Goal: Contribute content: Add original content to the website for others to see

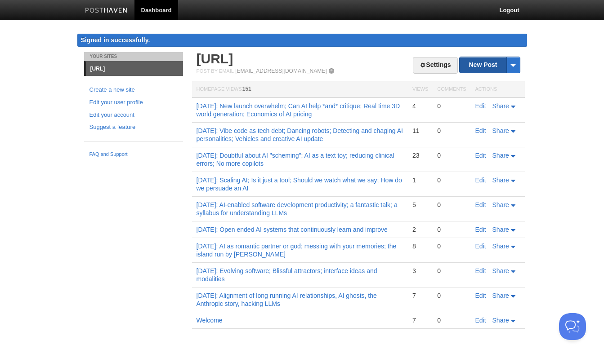
click at [472, 62] on link "New Post" at bounding box center [490, 65] width 60 height 16
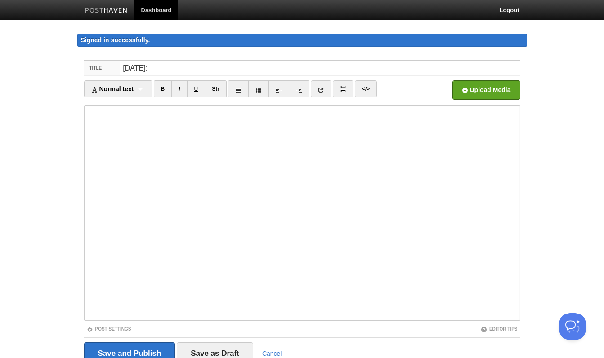
type input "[DATE]:"
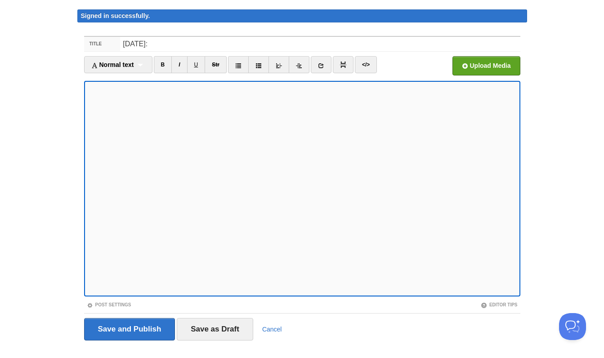
scroll to position [40, 0]
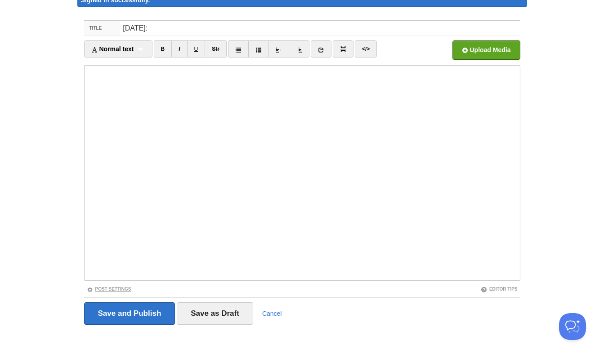
click at [124, 288] on link "Post Settings" at bounding box center [109, 289] width 45 height 5
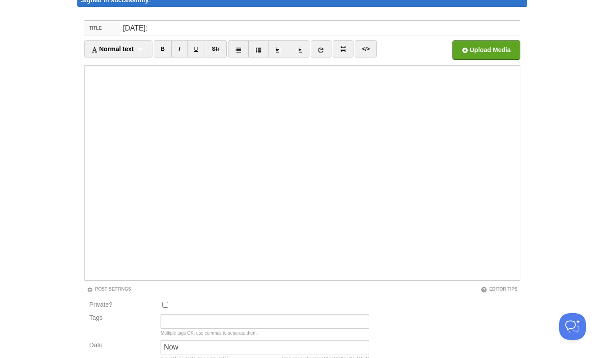
click at [165, 302] on input "Private?" at bounding box center [165, 305] width 6 height 6
checkbox input "true"
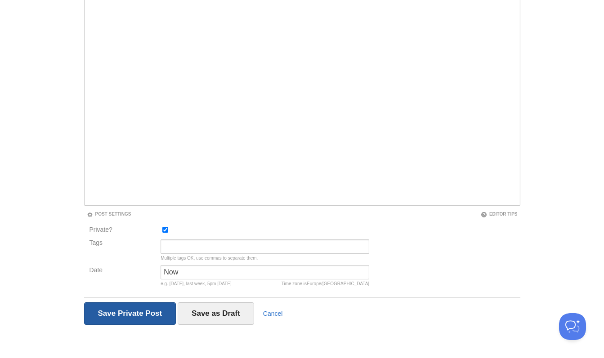
click at [149, 309] on input "Save and Publish" at bounding box center [130, 314] width 92 height 22
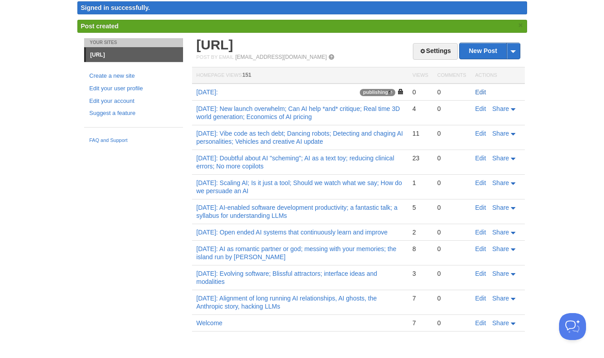
scroll to position [32, 0]
click at [477, 91] on link "Edit" at bounding box center [480, 92] width 11 height 7
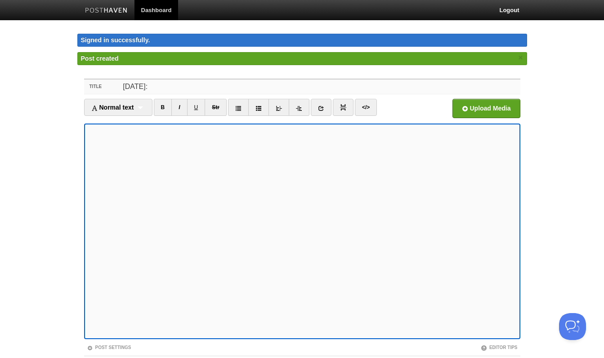
click at [145, 88] on input "[DATE]:" at bounding box center [320, 87] width 400 height 14
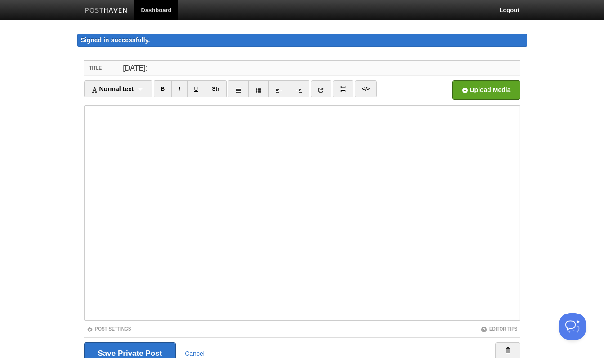
type input "[DATE]:"
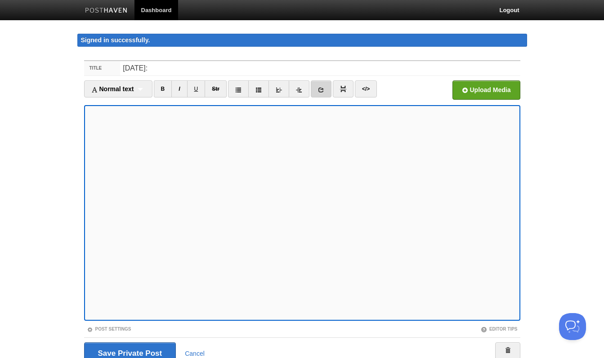
click at [320, 95] on link at bounding box center [321, 88] width 21 height 17
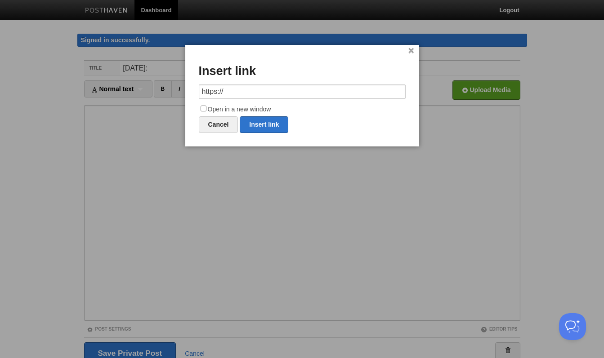
click at [248, 90] on input "https://" at bounding box center [302, 92] width 207 height 14
type input "[URL][DOMAIN_NAME][DOMAIN_NAME]"
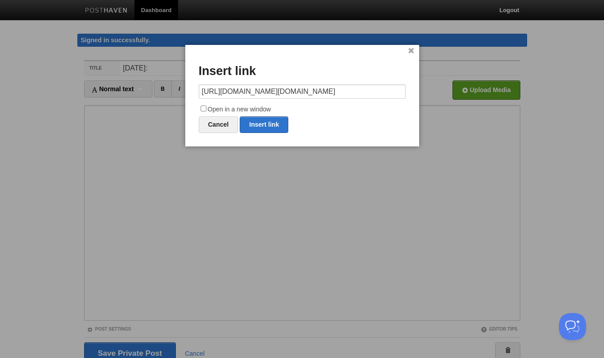
scroll to position [0, 0]
click at [205, 108] on input "Open in a new window" at bounding box center [204, 109] width 6 height 6
checkbox input "true"
drag, startPoint x: 364, startPoint y: 93, endPoint x: 405, endPoint y: 95, distance: 41.4
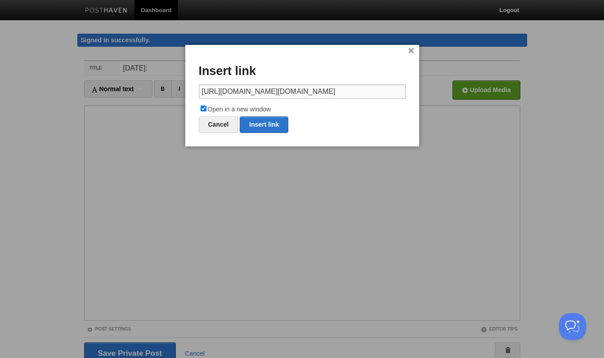
click at [405, 95] on div "× Insert link [URL][DOMAIN_NAME][DOMAIN_NAME] Open in a new window Cancel Inser…" at bounding box center [302, 96] width 234 height 102
click at [272, 123] on link "Insert link" at bounding box center [264, 124] width 49 height 17
type input "https://"
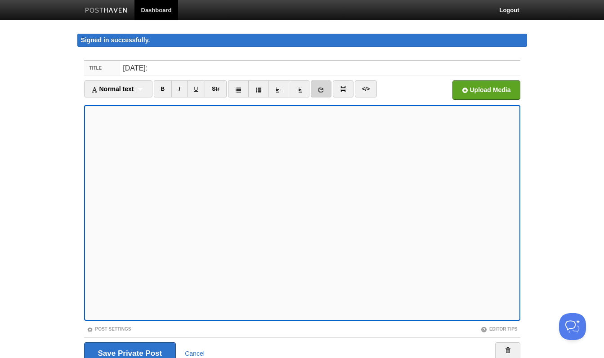
click at [321, 89] on icon at bounding box center [321, 90] width 6 height 6
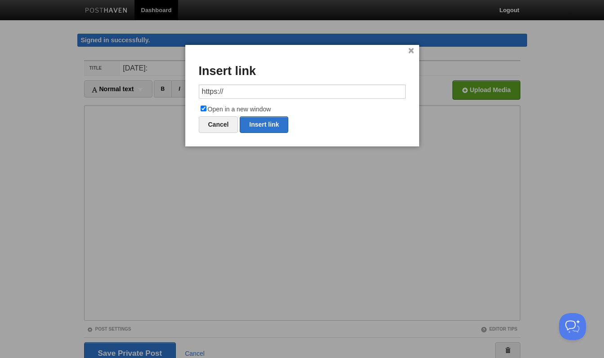
click at [299, 95] on input "https://" at bounding box center [302, 92] width 207 height 14
click at [276, 125] on link "Insert link" at bounding box center [264, 124] width 49 height 17
type input "https://"
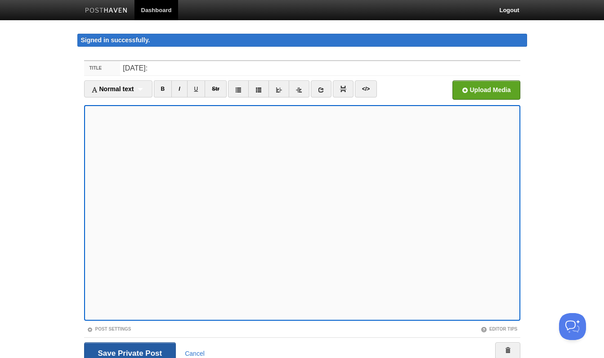
click at [115, 354] on input "Save Private Post" at bounding box center [130, 354] width 92 height 22
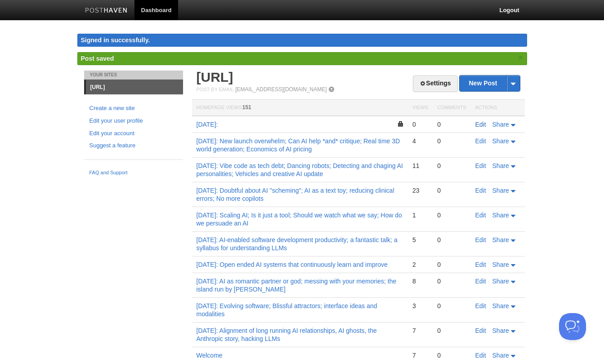
click at [480, 126] on link "Edit" at bounding box center [480, 124] width 11 height 7
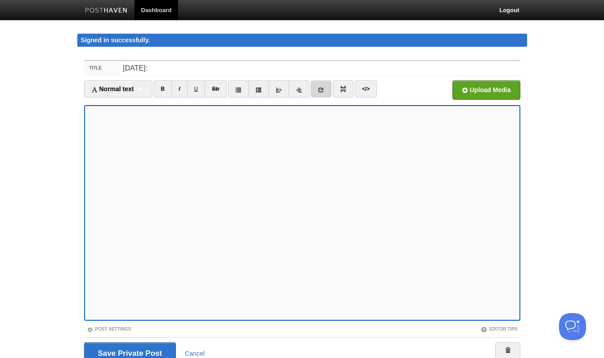
click at [319, 93] on link at bounding box center [321, 88] width 21 height 17
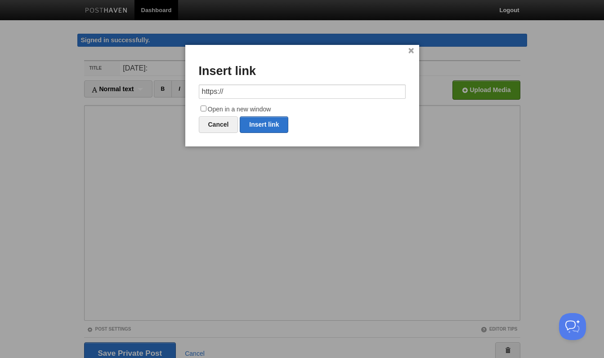
click at [279, 91] on input "https://" at bounding box center [302, 92] width 207 height 14
type input "[URL][DOMAIN_NAME]"
click at [204, 107] on input "Open in a new window" at bounding box center [204, 109] width 6 height 6
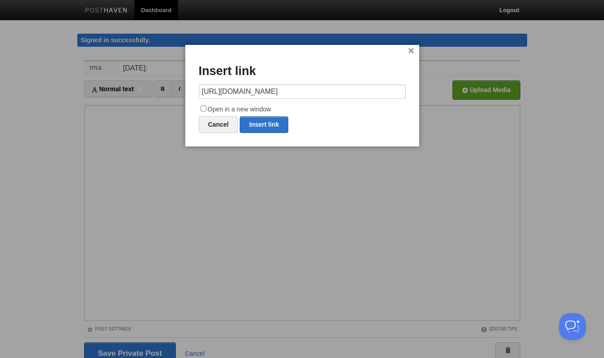
checkbox input "true"
click at [258, 123] on link "Insert link" at bounding box center [264, 124] width 49 height 17
type input "https://"
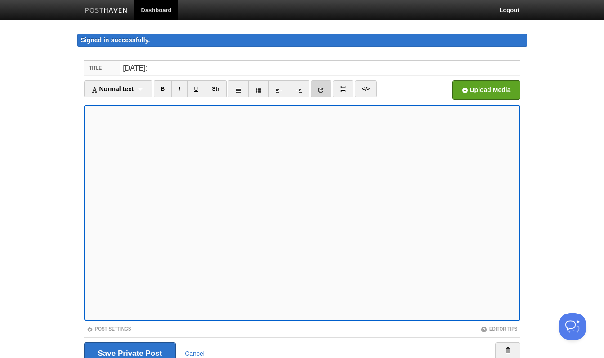
click at [324, 88] on icon at bounding box center [321, 90] width 6 height 6
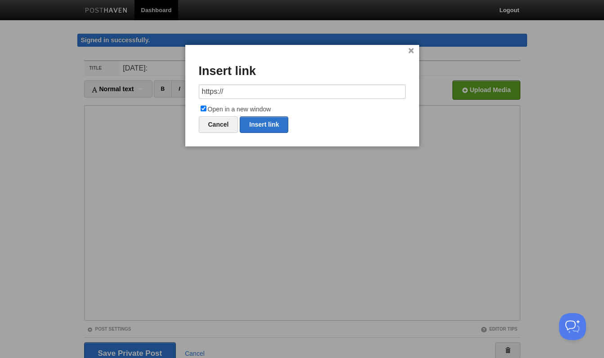
click at [280, 93] on input "https://" at bounding box center [302, 92] width 207 height 14
click at [272, 124] on link "Insert link" at bounding box center [264, 124] width 49 height 17
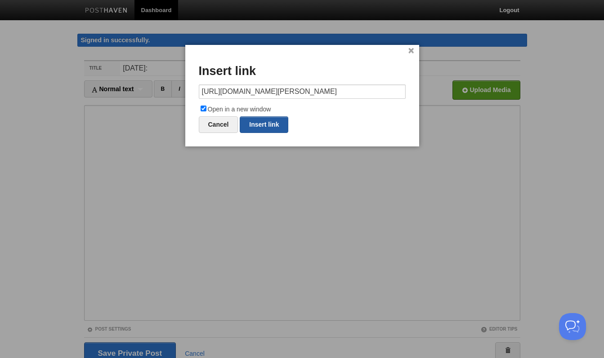
type input "https://"
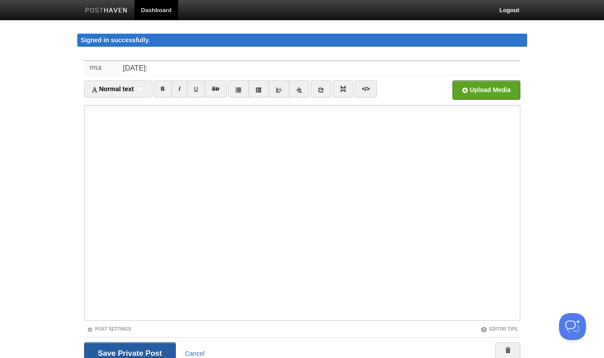
click at [120, 346] on input "Save and Publish" at bounding box center [130, 354] width 92 height 22
